Goal: Task Accomplishment & Management: Use online tool/utility

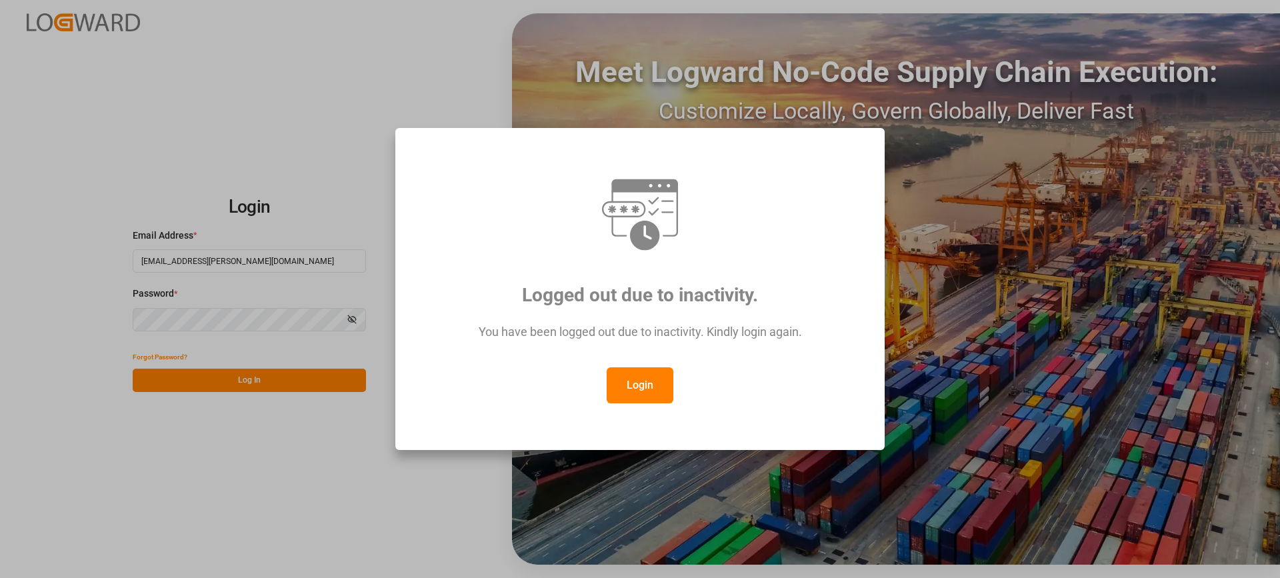
drag, startPoint x: 633, startPoint y: 381, endPoint x: 420, endPoint y: 430, distance: 218.2
click at [633, 383] on button "Login" at bounding box center [640, 385] width 67 height 36
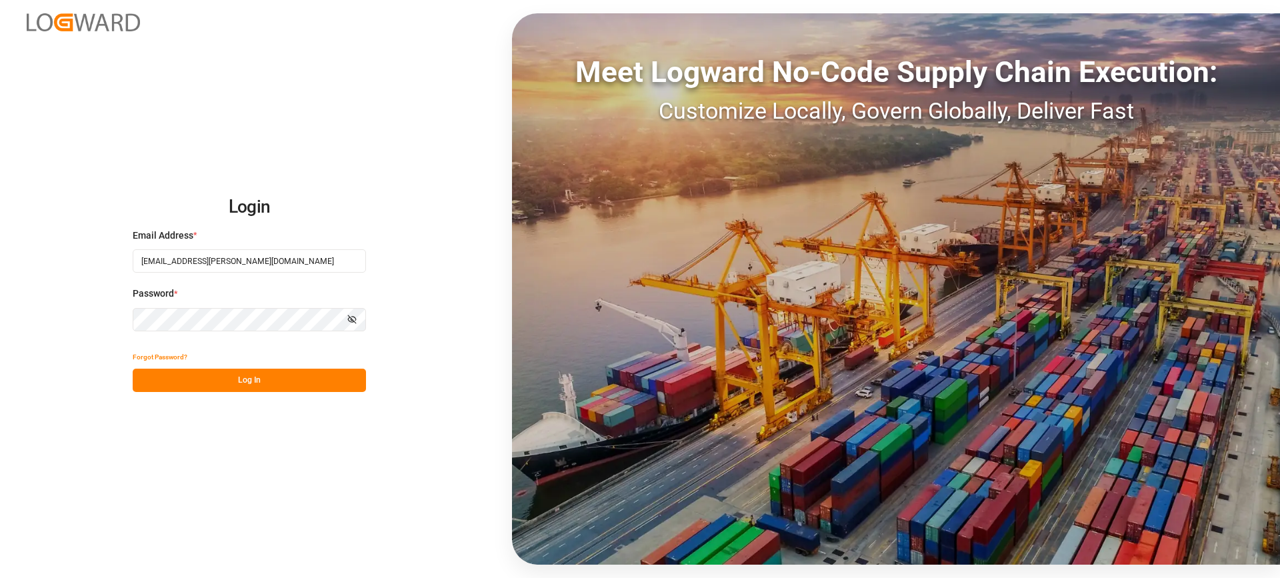
click at [269, 377] on button "Log In" at bounding box center [249, 380] width 233 height 23
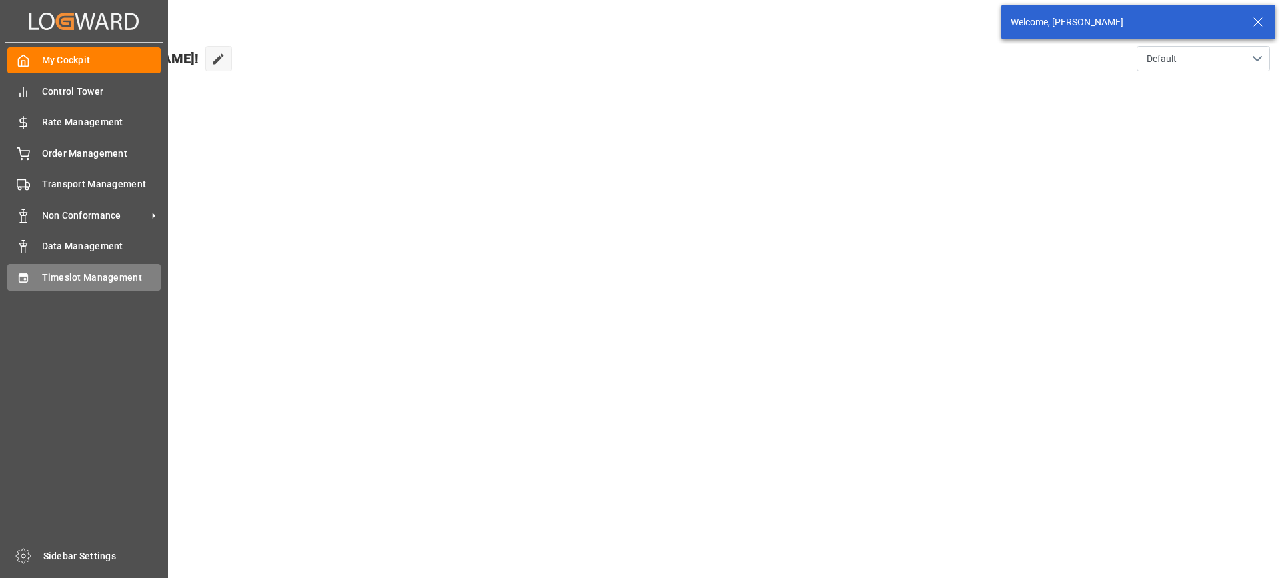
click at [53, 275] on span "Timeslot Management" at bounding box center [101, 278] width 119 height 14
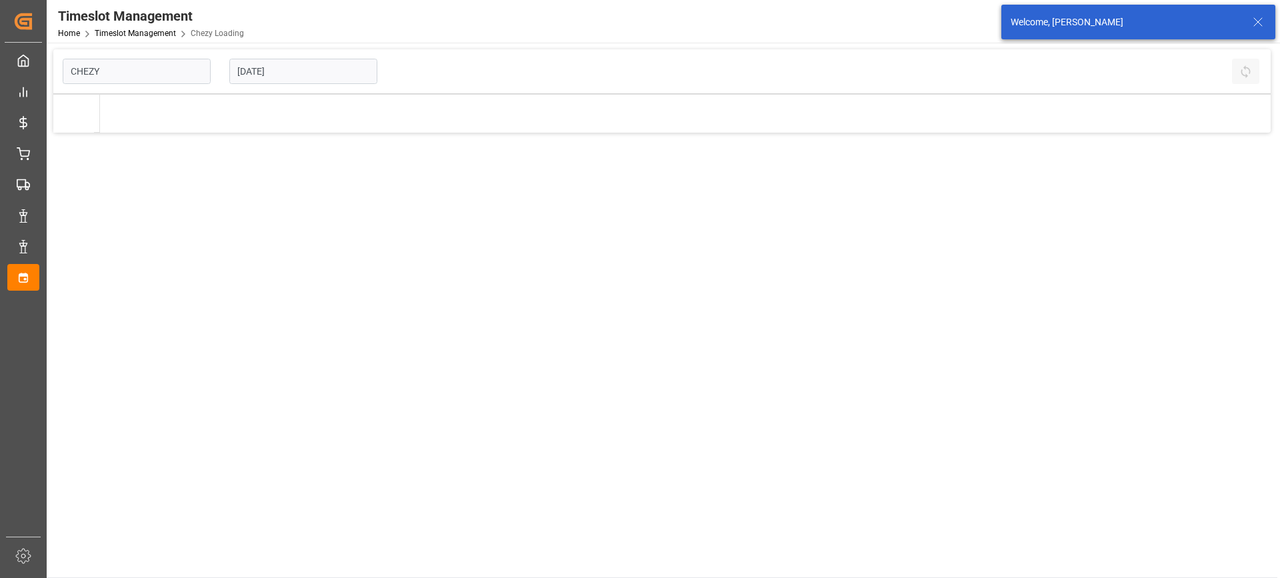
type input "Chezy Loading"
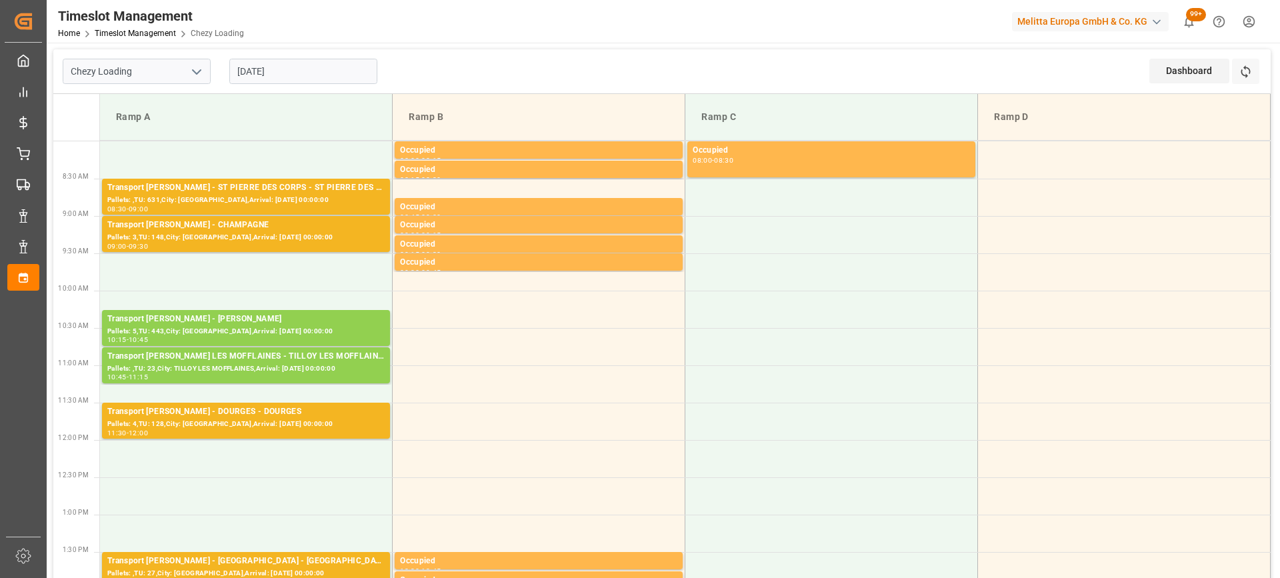
click at [315, 74] on input "[DATE]" at bounding box center [303, 71] width 148 height 25
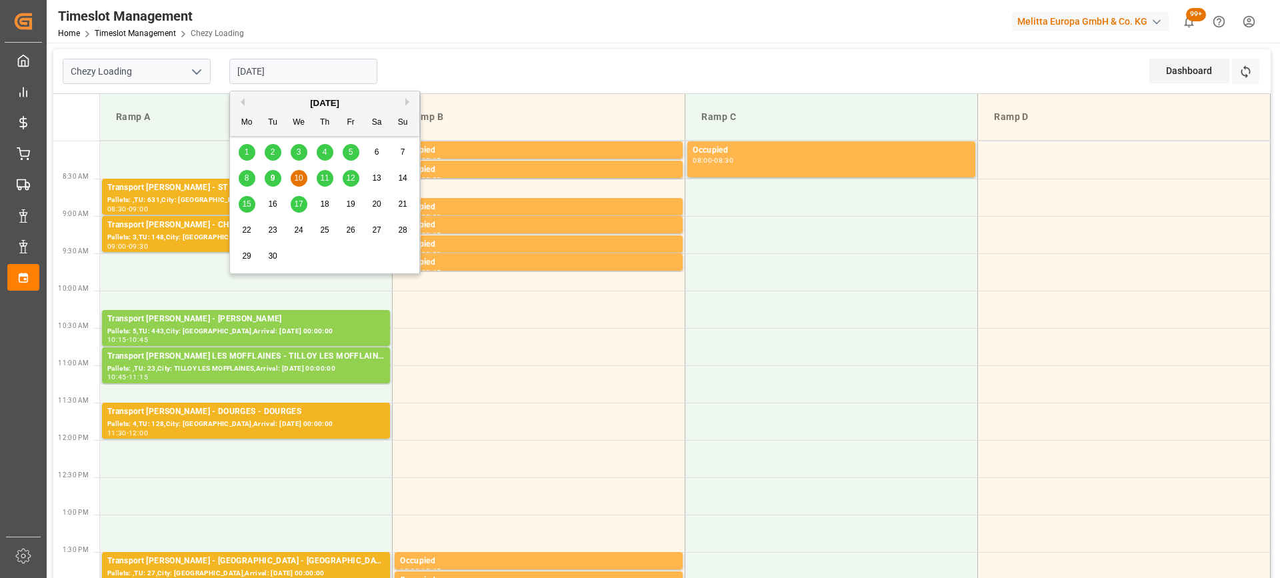
click at [273, 177] on span "9" at bounding box center [273, 177] width 5 height 9
type input "[DATE]"
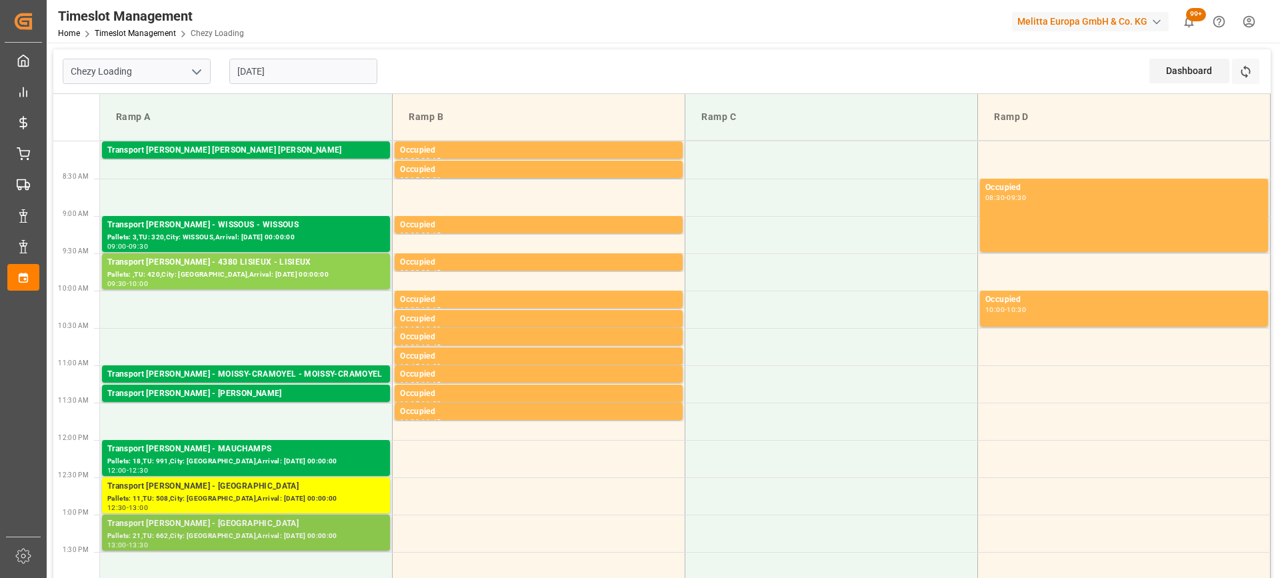
click at [283, 525] on div "Transport [PERSON_NAME] - [GEOGRAPHIC_DATA]" at bounding box center [245, 523] width 277 height 13
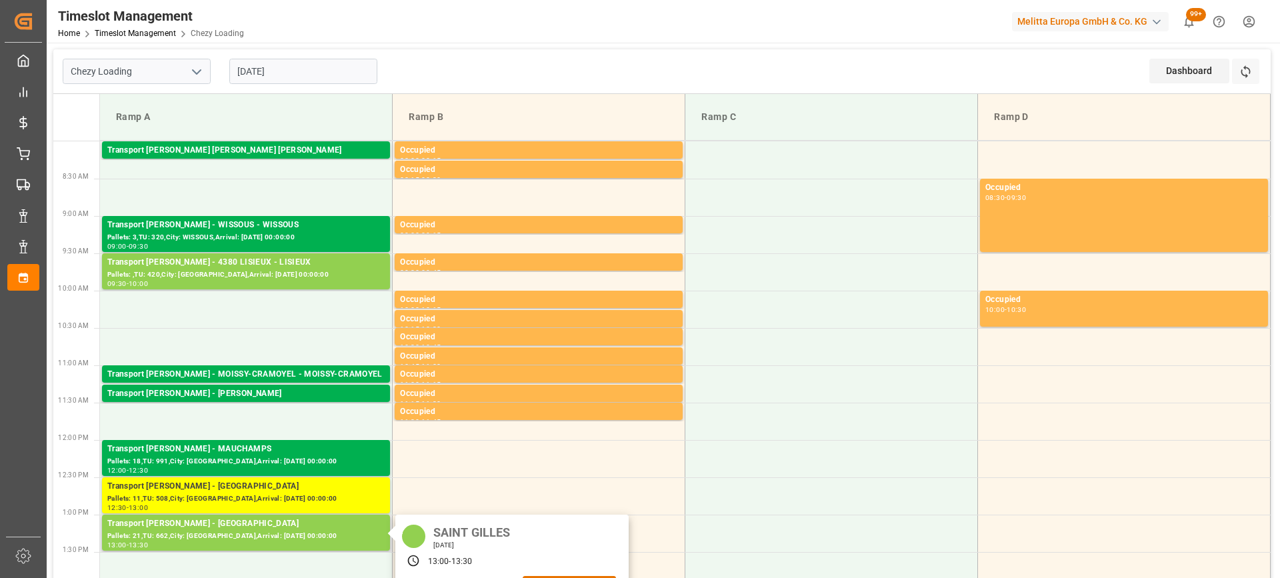
scroll to position [133, 0]
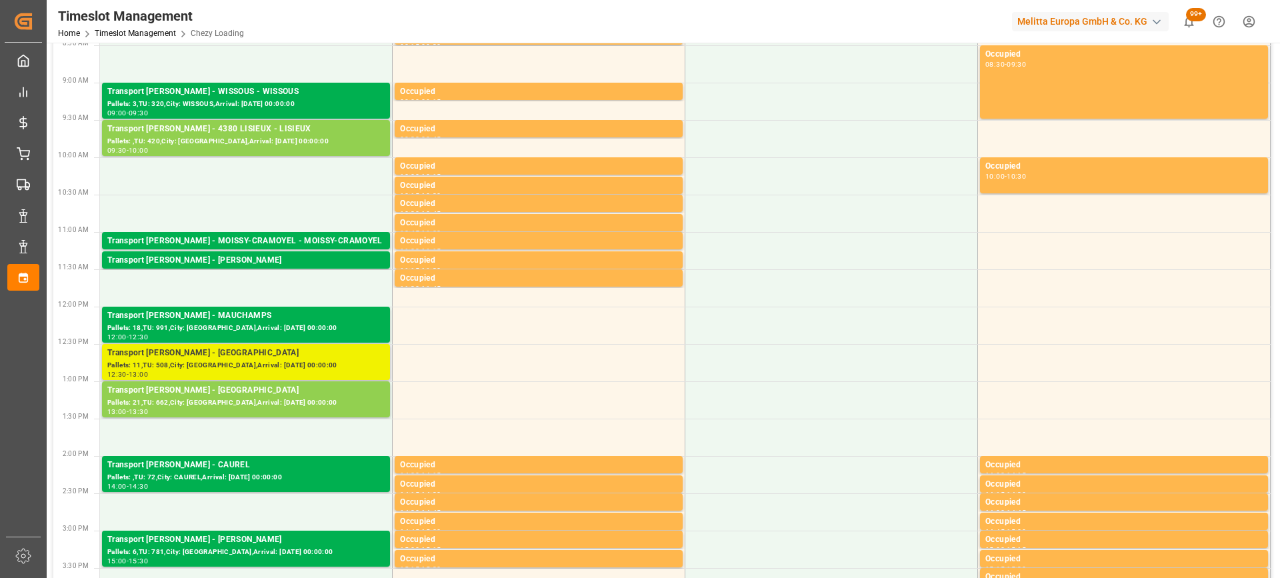
click at [327, 357] on div "Transport [PERSON_NAME] - [GEOGRAPHIC_DATA]" at bounding box center [245, 353] width 277 height 13
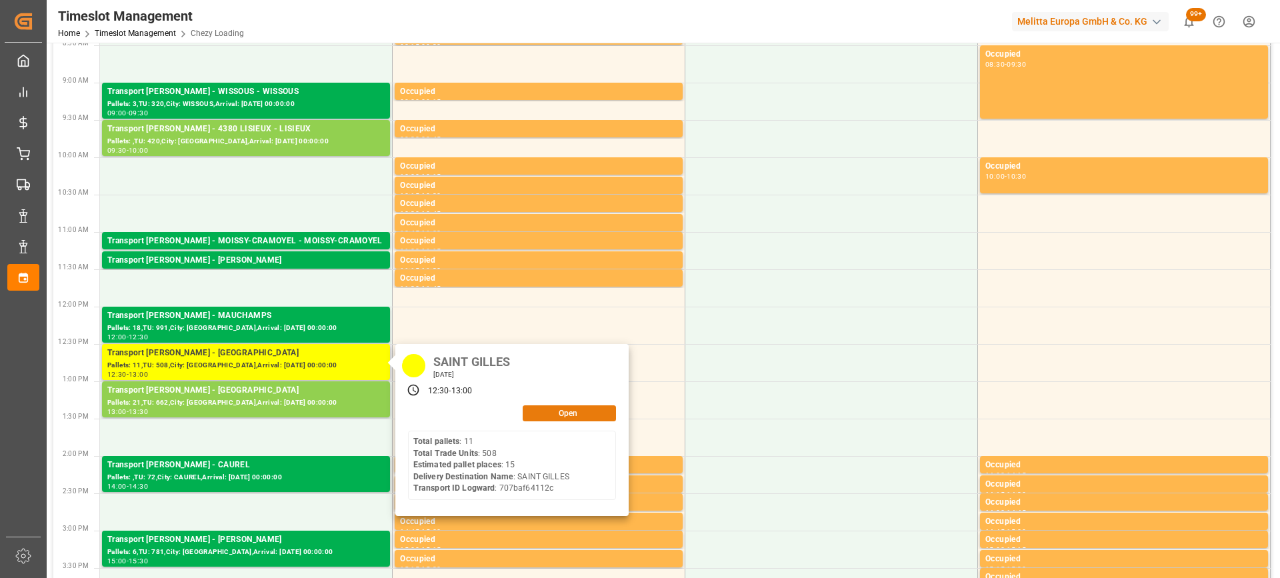
click at [549, 407] on button "Open" at bounding box center [569, 413] width 93 height 16
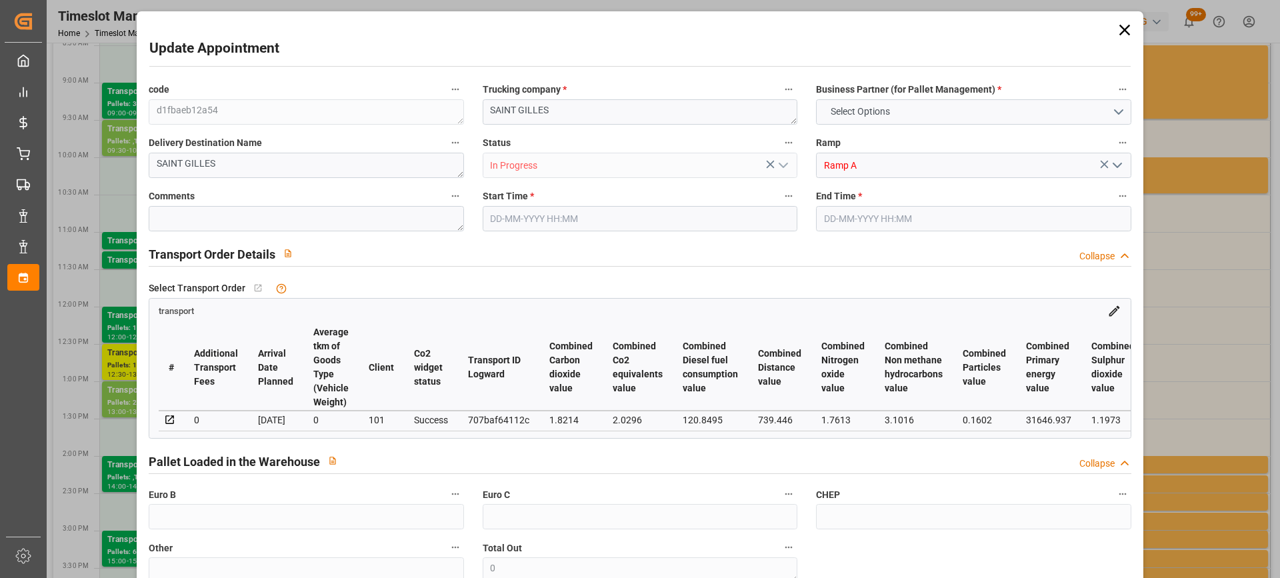
type input "15"
type input "796.32"
type input "0"
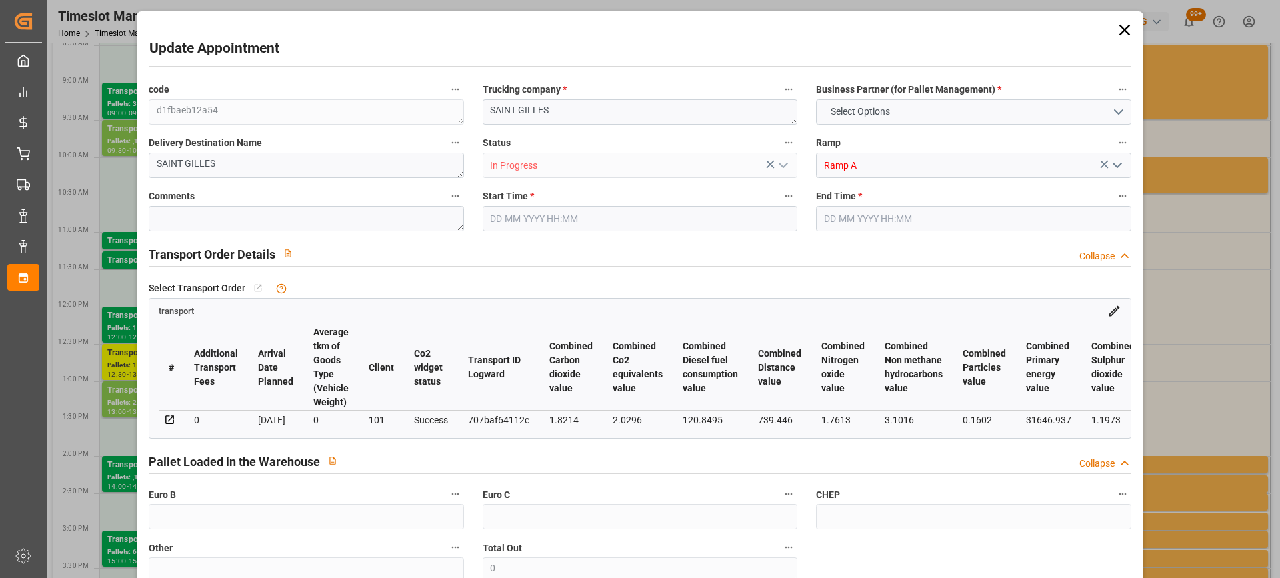
type input "769.4044"
type input "-26.9156"
type input "0"
type input "4482.534"
type input "5490.232"
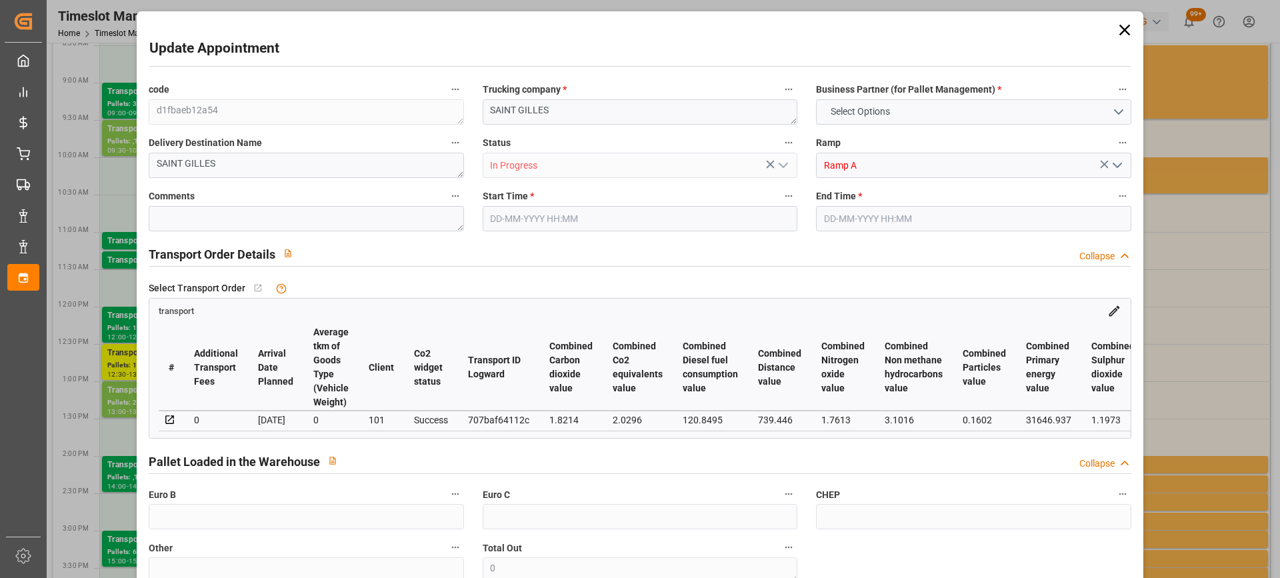
type input "15452.912"
type input "30"
type input "11"
type input "508"
type input "18"
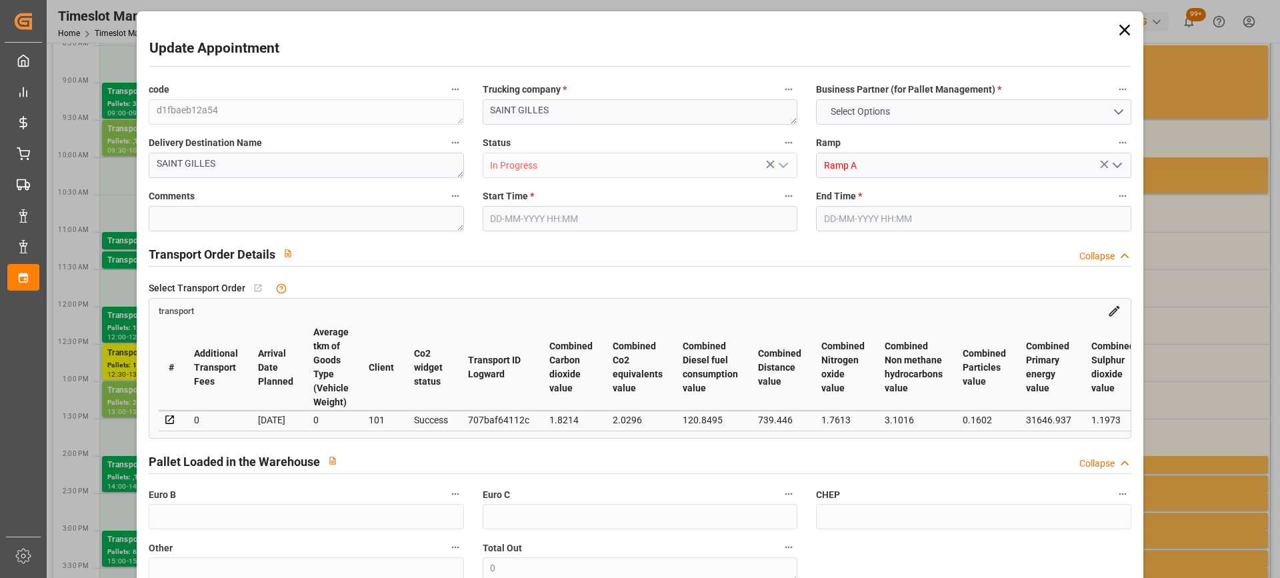
type input "101"
type input "4763.303"
type input "0"
type input "4710.8598"
type input "0"
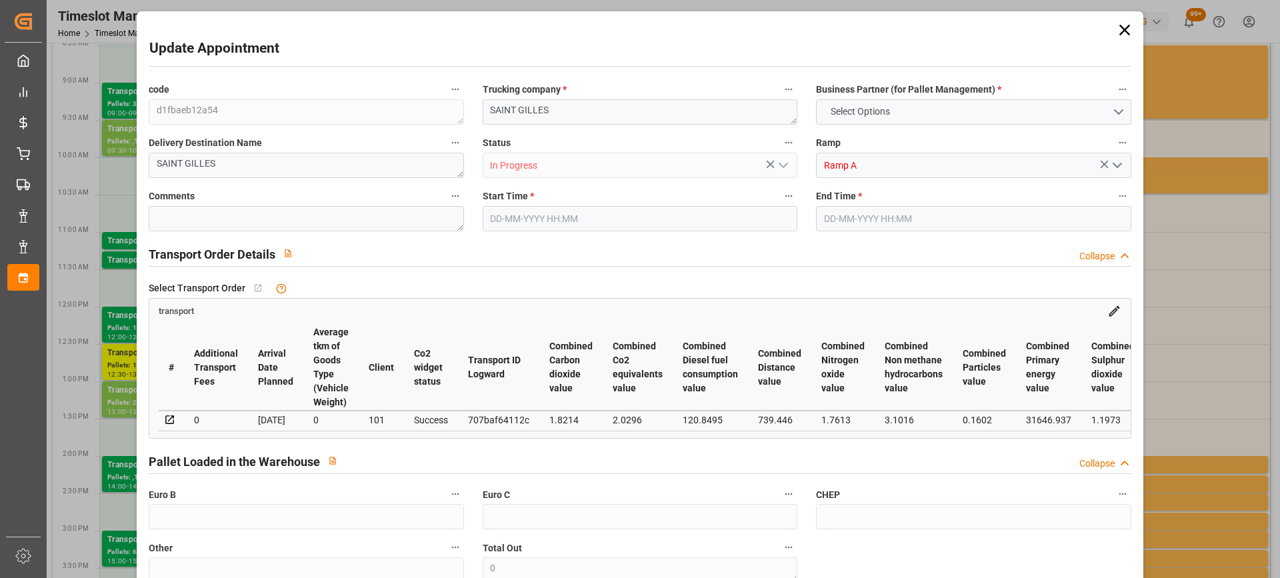
type input "0"
type input "21"
type input "35"
type input "[DATE] 12:30"
type input "[DATE] 13:00"
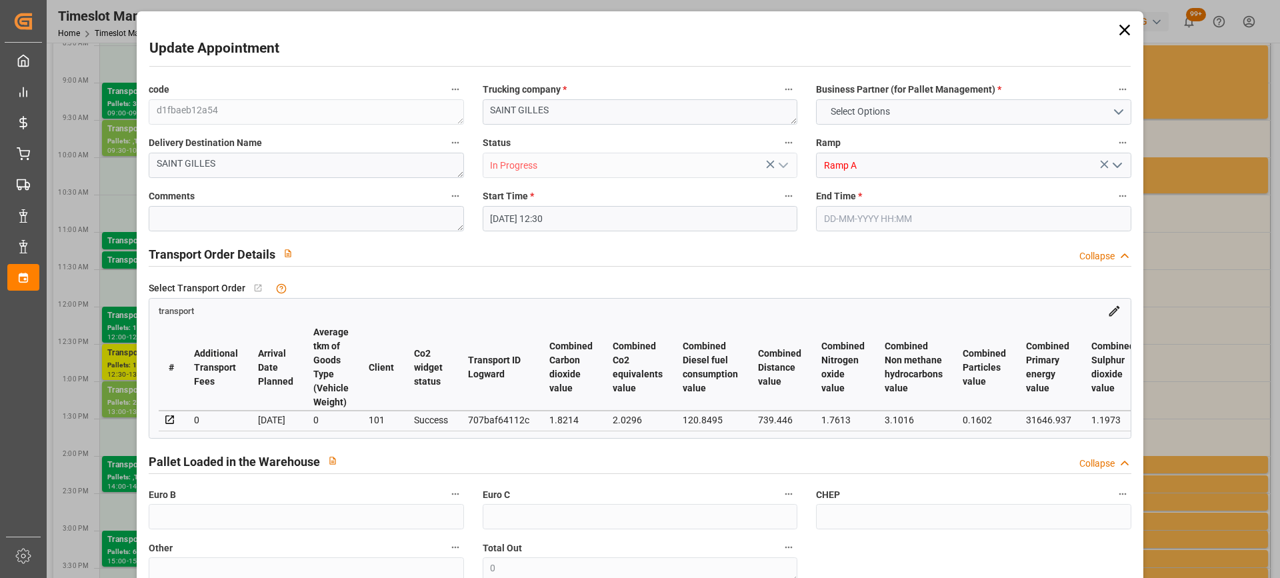
type input "[DATE] 15:40"
type input "[DATE] 11:25"
type input "[DATE]"
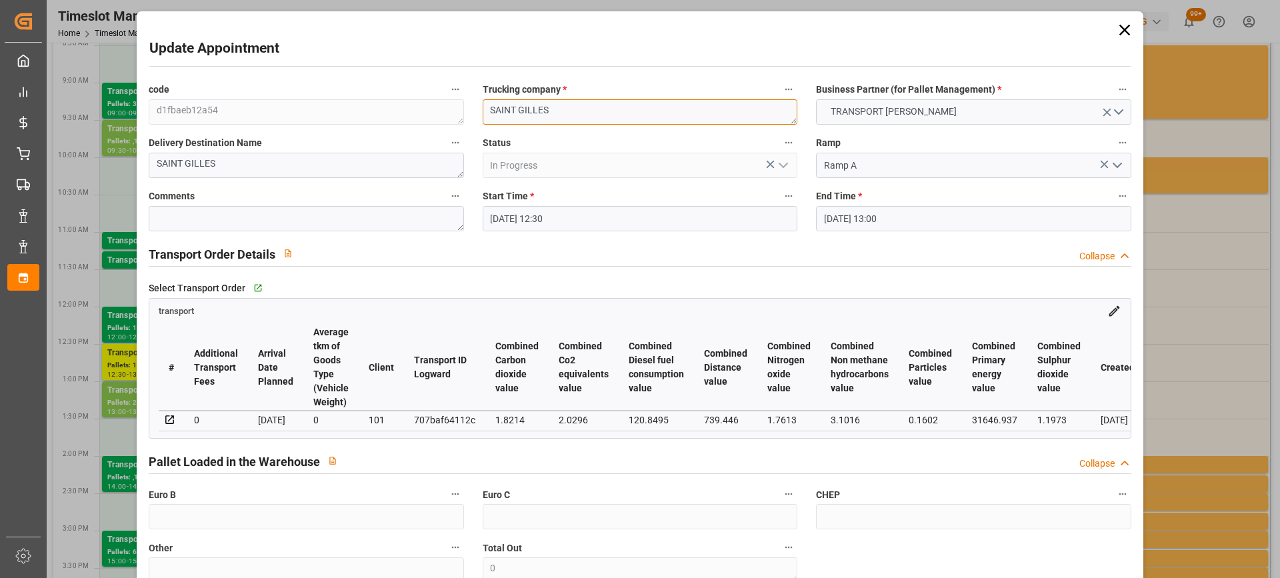
click at [487, 111] on textarea "SAINT GILLES" at bounding box center [640, 111] width 315 height 25
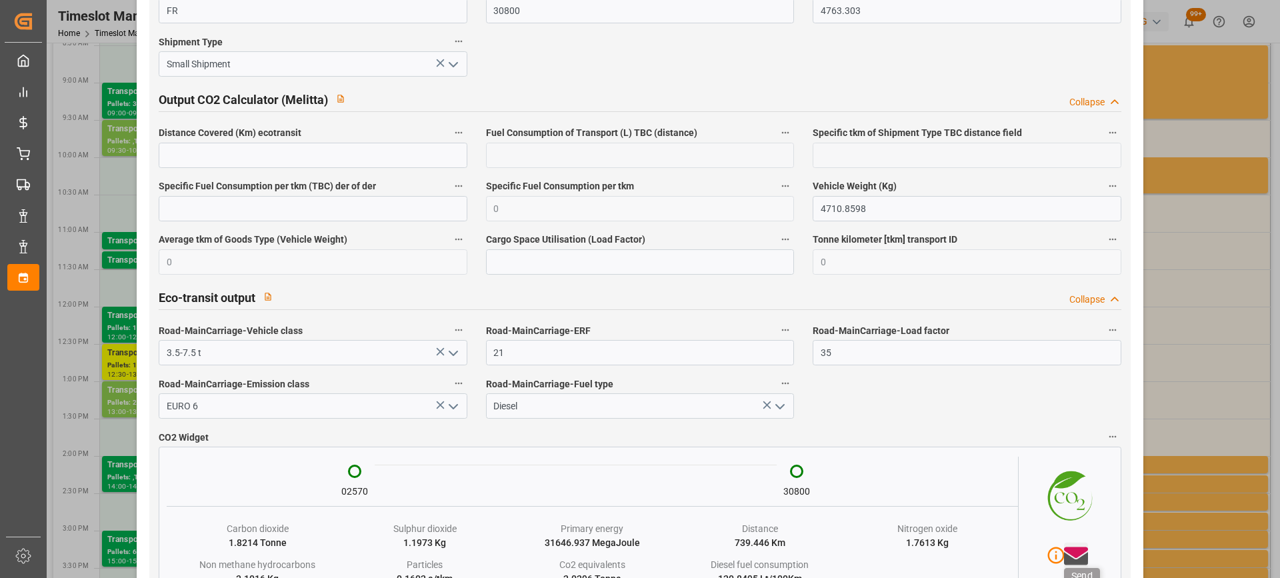
scroll to position [2234, 0]
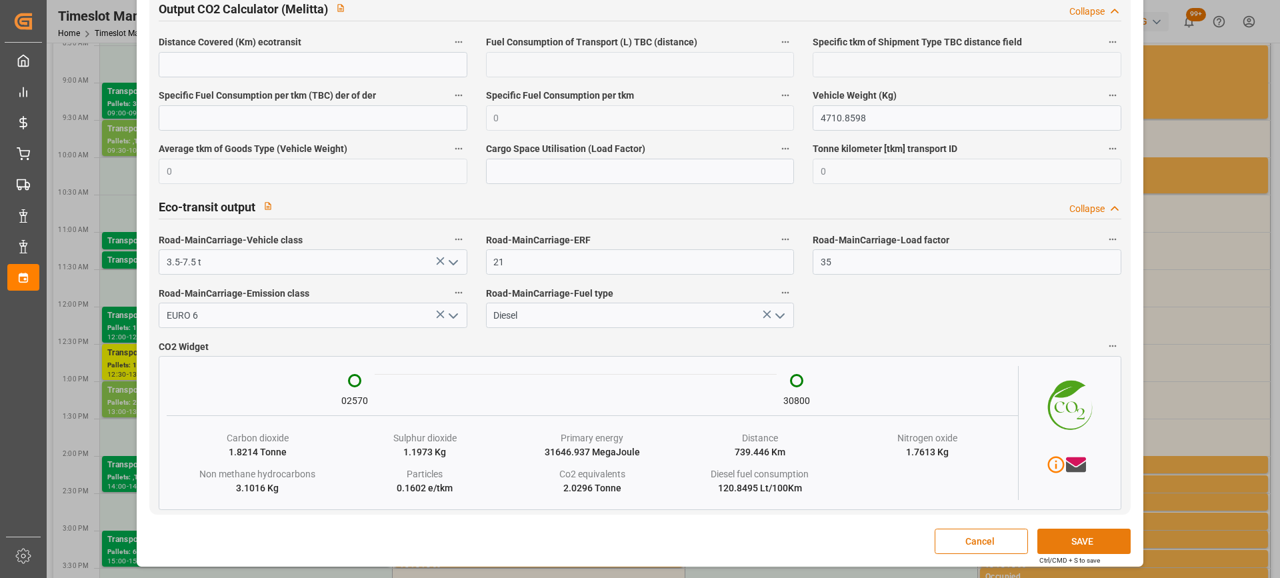
type textarea "6258/[GEOGRAPHIC_DATA]"
click at [1079, 543] on button "SAVE" at bounding box center [1083, 541] width 93 height 25
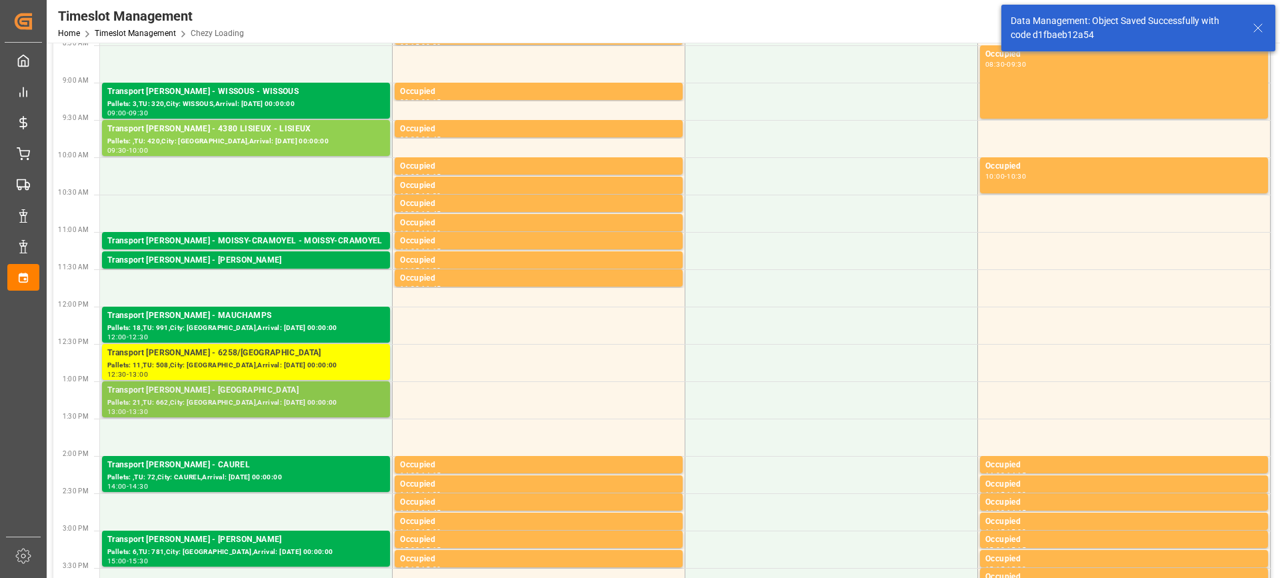
click at [267, 395] on div "Transport [PERSON_NAME] - [GEOGRAPHIC_DATA]" at bounding box center [245, 390] width 277 height 13
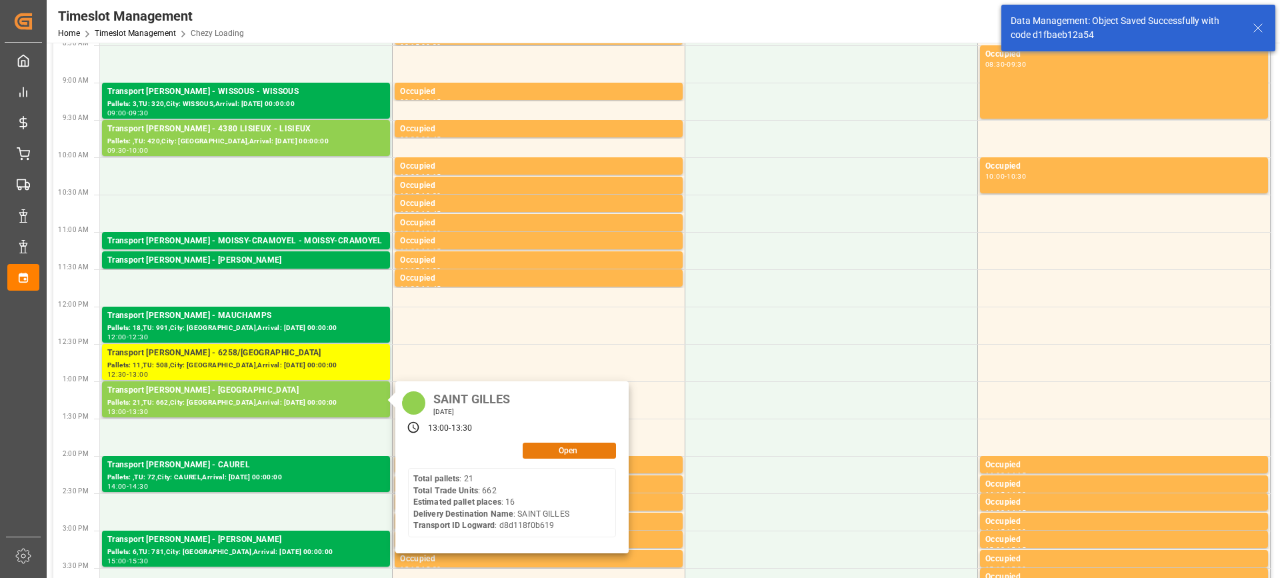
click at [587, 447] on button "Open" at bounding box center [569, 451] width 93 height 16
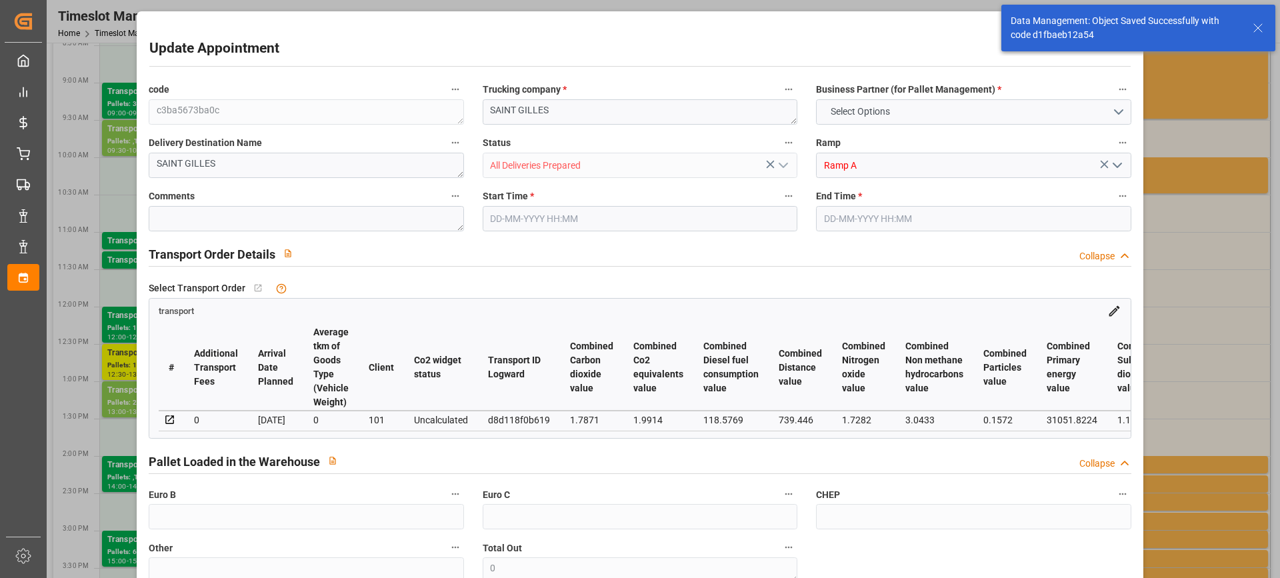
type input "16"
type input "872.95"
type input "0"
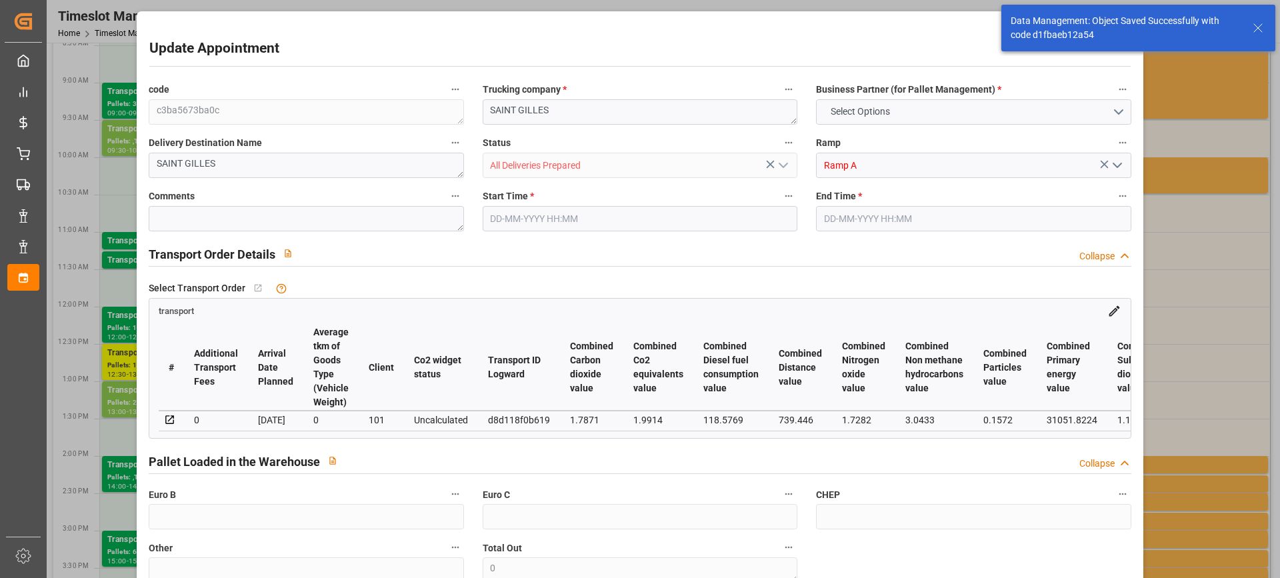
type input "843.4443"
type input "-29.5057"
type input "4"
type input "3412.962"
type input "5641.194"
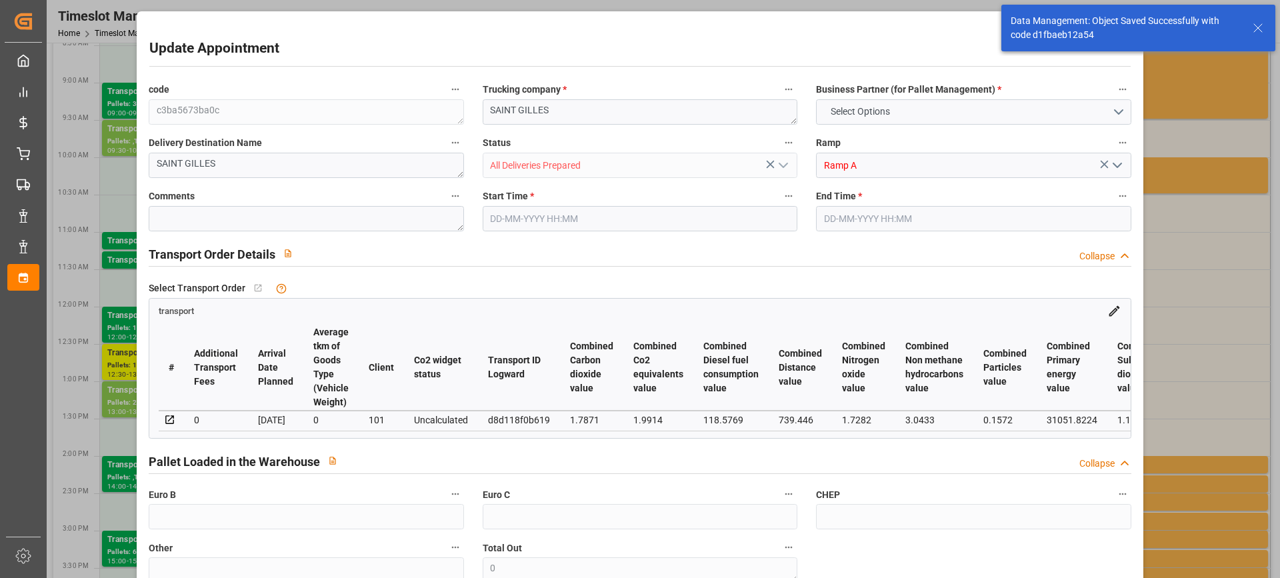
type input "19999.44"
type input "30"
type input "21"
type input "662"
type input "31"
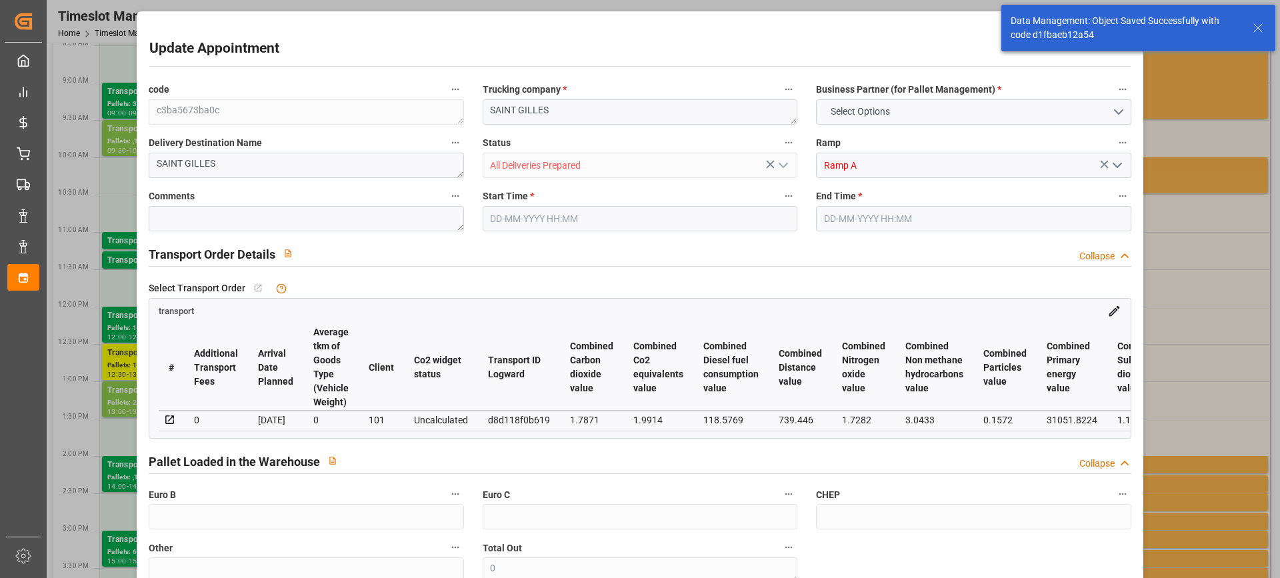
type input "101"
type input "4673.73"
type input "0"
type input "4710.8598"
type input "0"
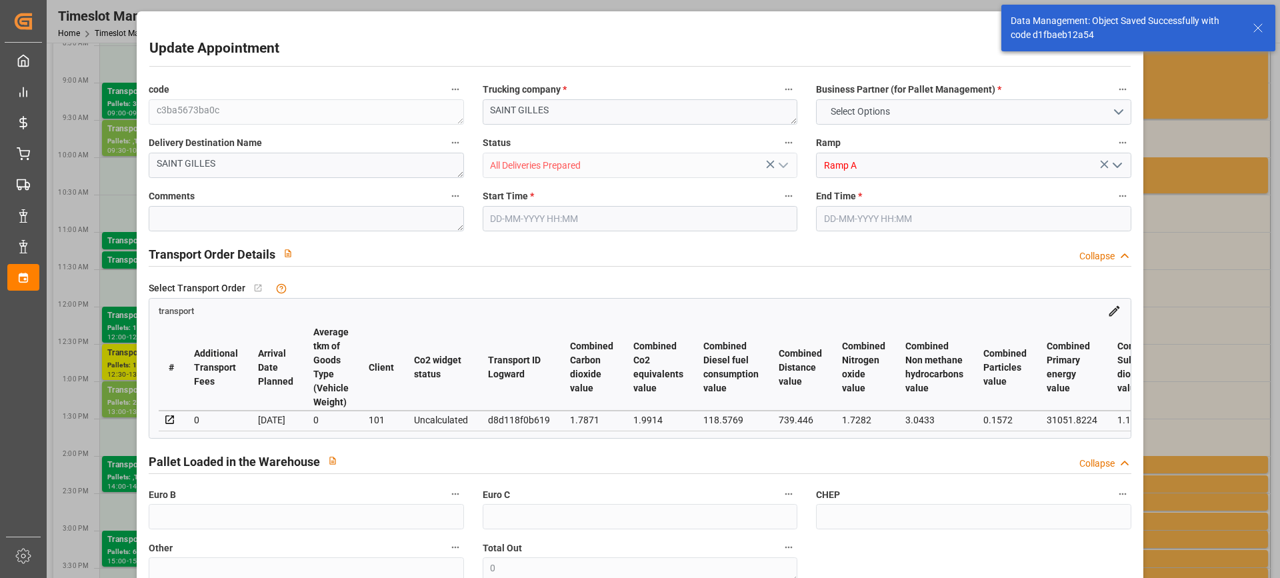
type input "0"
type input "21"
type input "35"
type input "[DATE] 13:00"
type input "[DATE] 13:30"
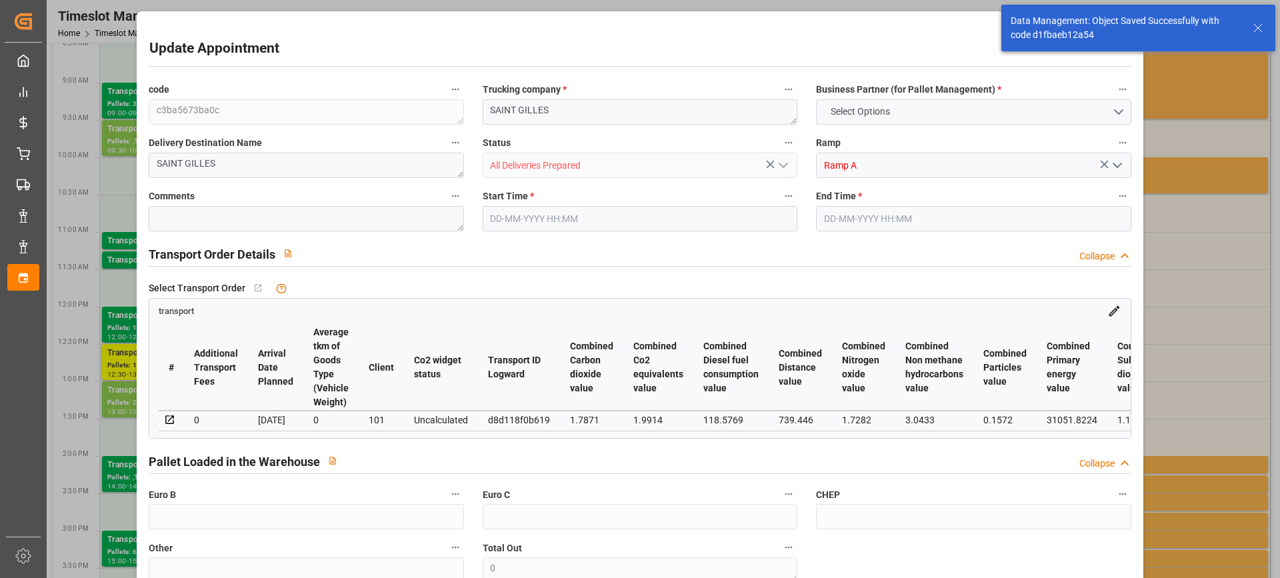
type input "[DATE] 13:47"
type input "[DATE] 11:26"
type input "[DATE]"
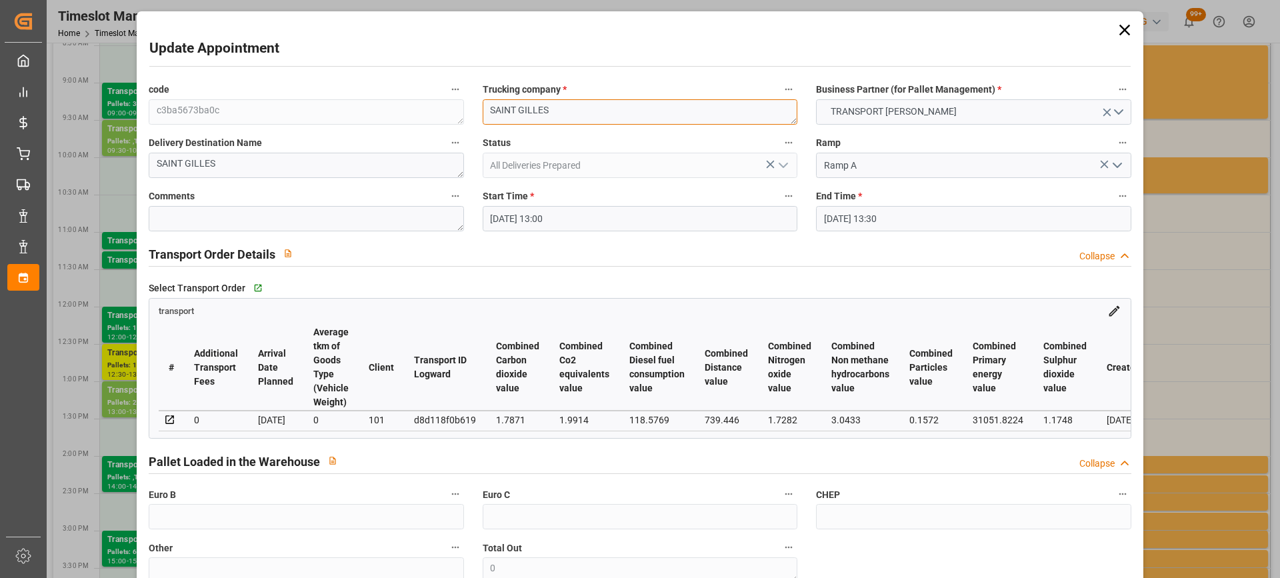
click at [483, 113] on textarea "SAINT GILLES" at bounding box center [640, 111] width 315 height 25
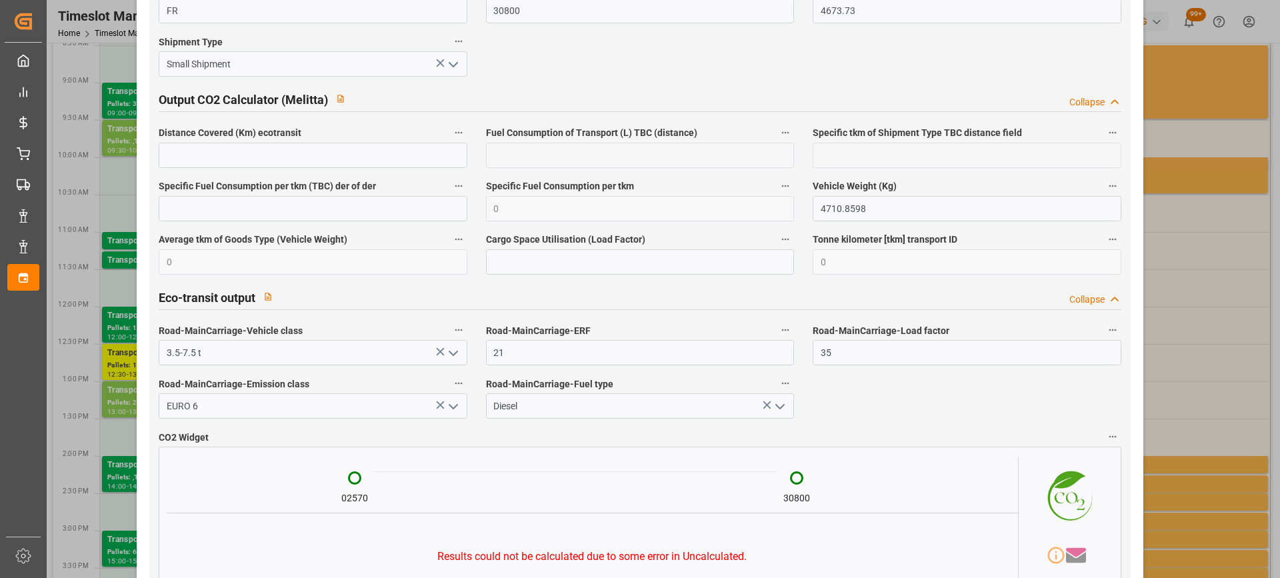
scroll to position [2223, 0]
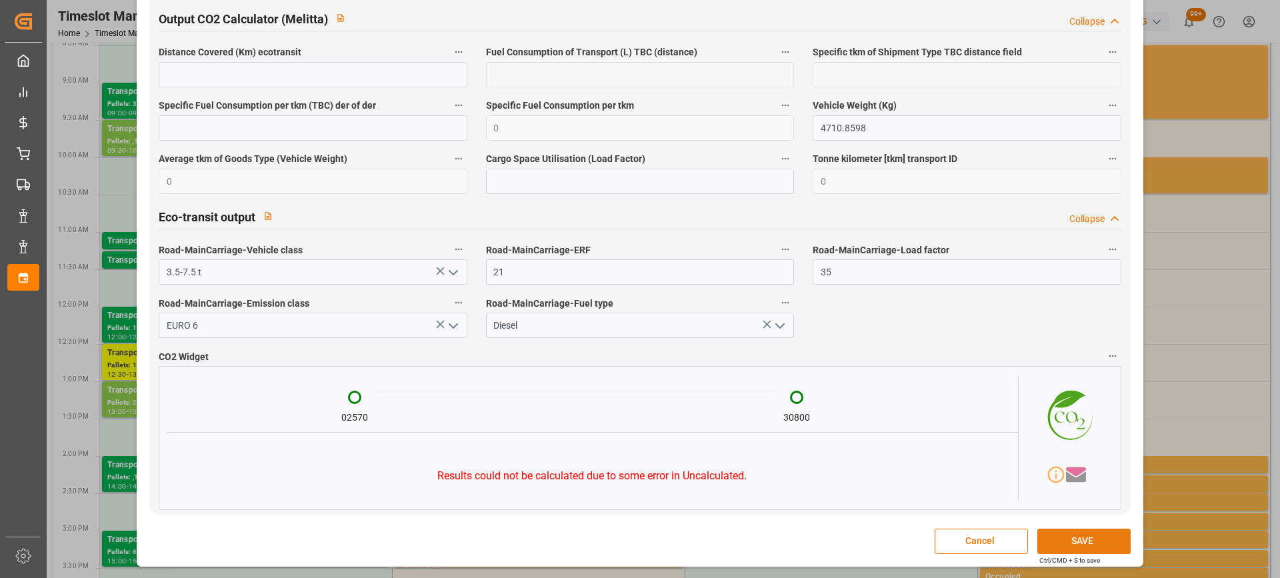
type textarea "sortie 6258/[GEOGRAPHIC_DATA]"
click at [1091, 543] on button "SAVE" at bounding box center [1083, 541] width 93 height 25
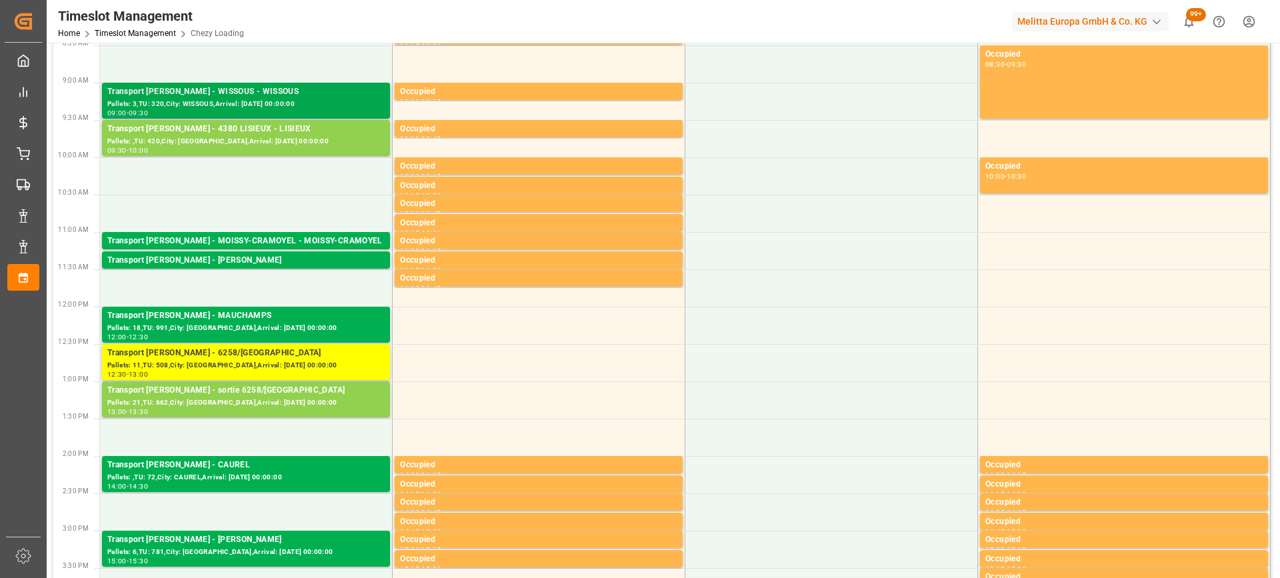
scroll to position [0, 0]
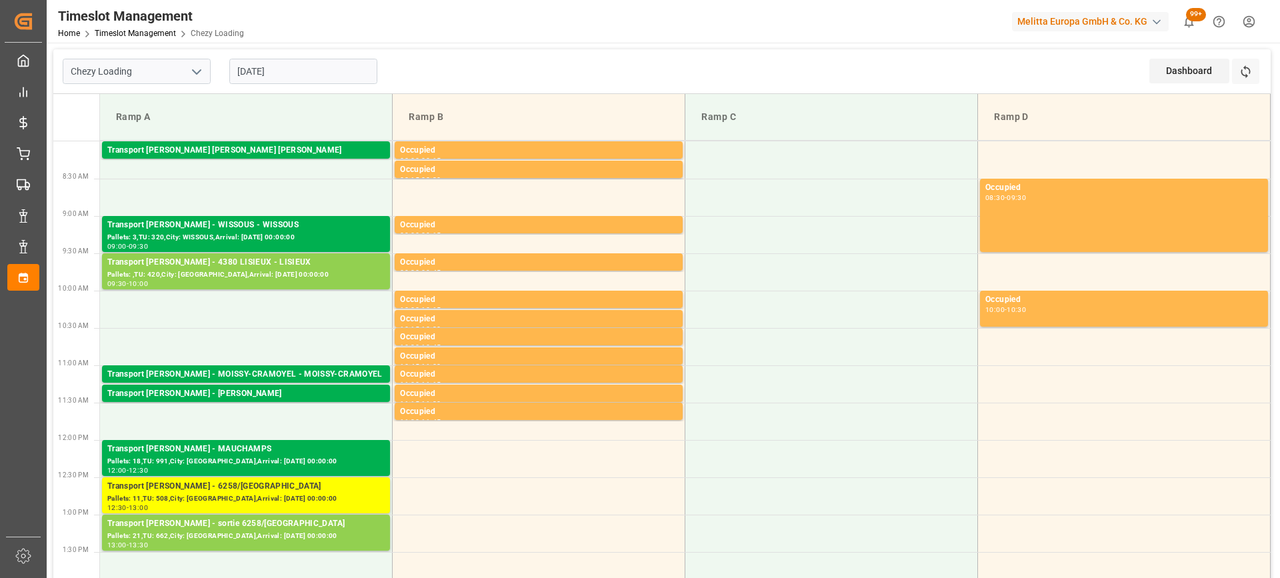
click at [316, 68] on input "[DATE]" at bounding box center [303, 71] width 148 height 25
